Goal: Browse casually

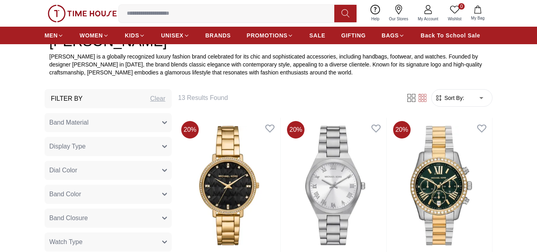
scroll to position [318, 0]
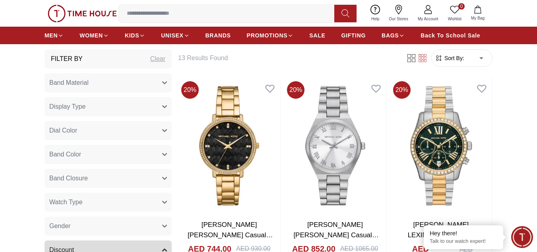
click at [110, 87] on button "Band Material" at bounding box center [108, 82] width 127 height 19
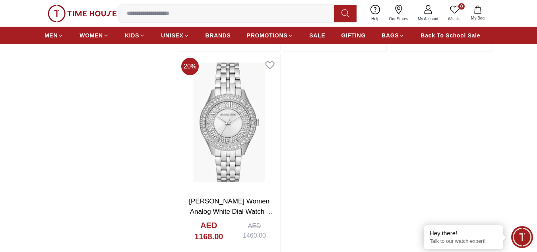
scroll to position [1000, 0]
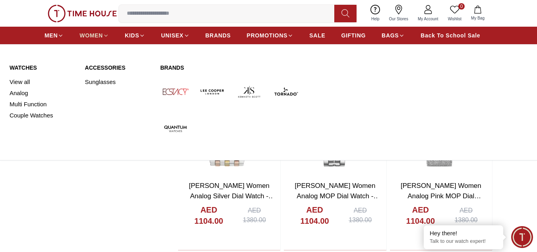
click at [104, 33] on icon at bounding box center [106, 36] width 6 height 6
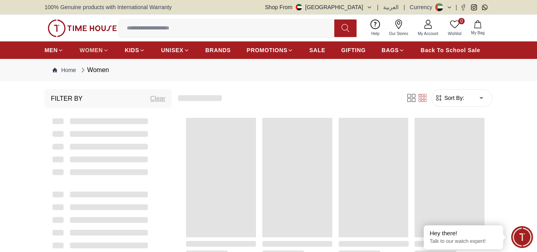
click at [104, 33] on img at bounding box center [82, 27] width 69 height 17
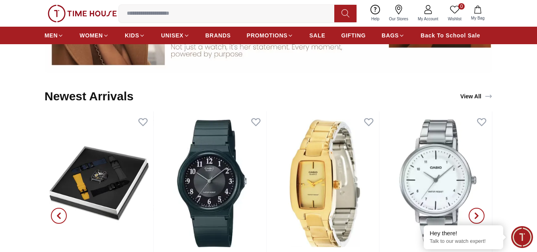
scroll to position [875, 0]
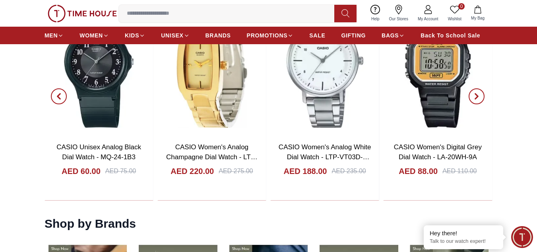
click at [475, 96] on icon "button" at bounding box center [477, 96] width 6 height 6
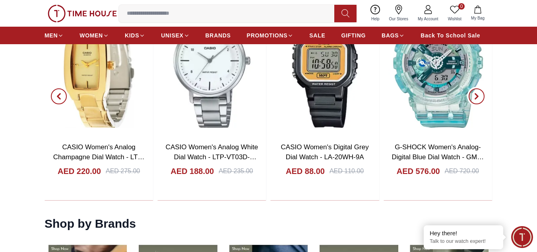
click at [475, 96] on icon "button" at bounding box center [477, 96] width 6 height 6
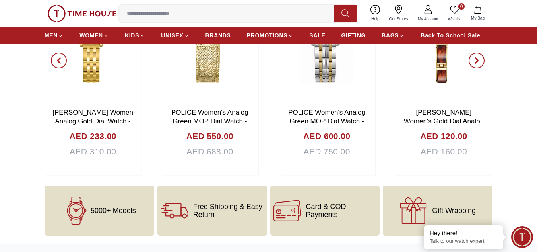
scroll to position [2385, 0]
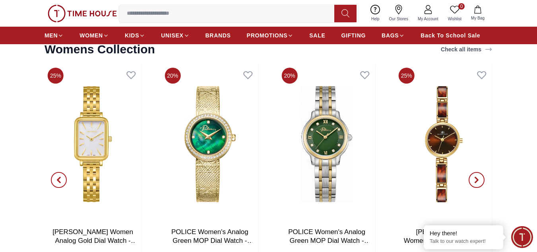
click at [475, 177] on icon "button" at bounding box center [477, 180] width 6 height 6
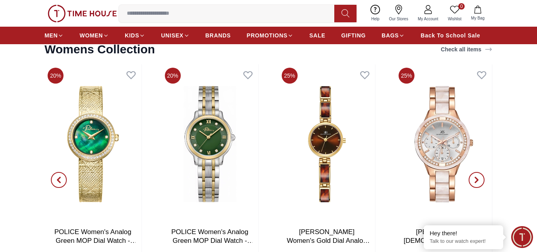
click at [475, 177] on icon "button" at bounding box center [477, 180] width 6 height 6
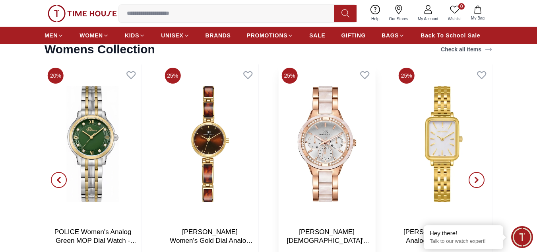
click at [325, 167] on img at bounding box center [327, 143] width 97 height 159
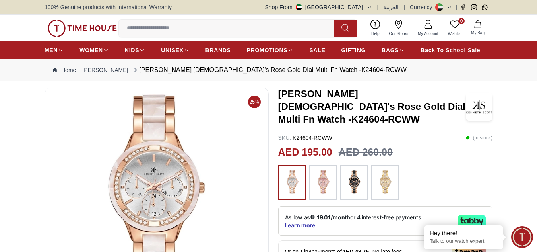
scroll to position [80, 0]
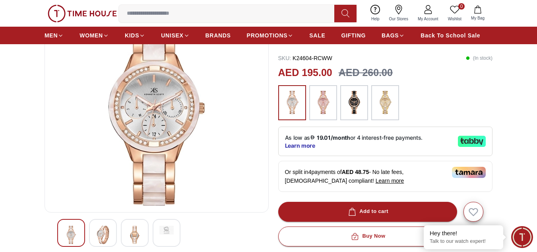
click at [140, 233] on img at bounding box center [135, 234] width 14 height 18
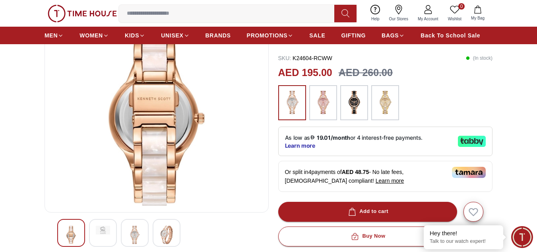
click at [114, 233] on div at bounding box center [103, 233] width 28 height 28
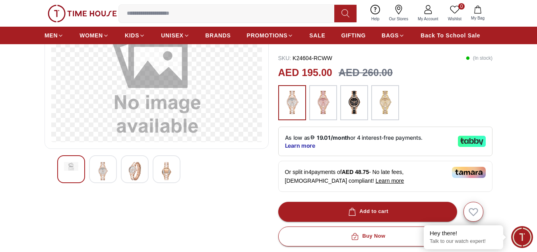
click at [319, 100] on img at bounding box center [323, 102] width 20 height 27
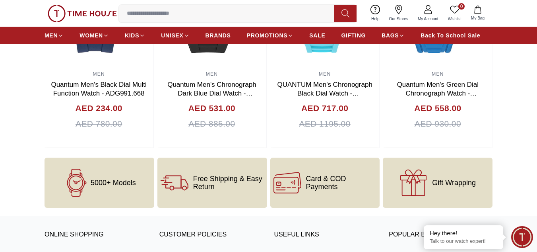
scroll to position [1073, 0]
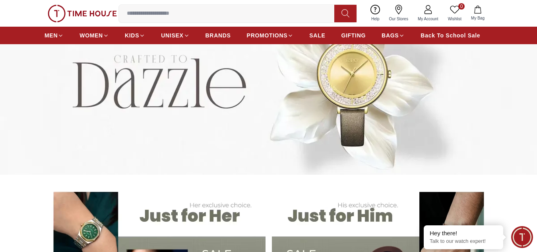
scroll to position [2385, 0]
